Goal: Navigation & Orientation: Find specific page/section

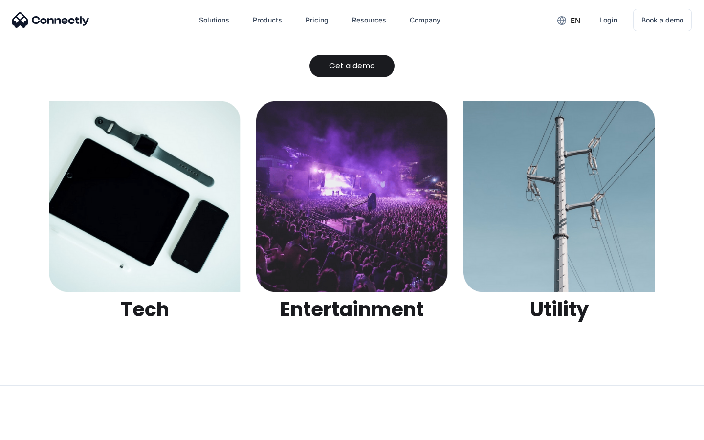
scroll to position [3083, 0]
